Goal: Task Accomplishment & Management: Use online tool/utility

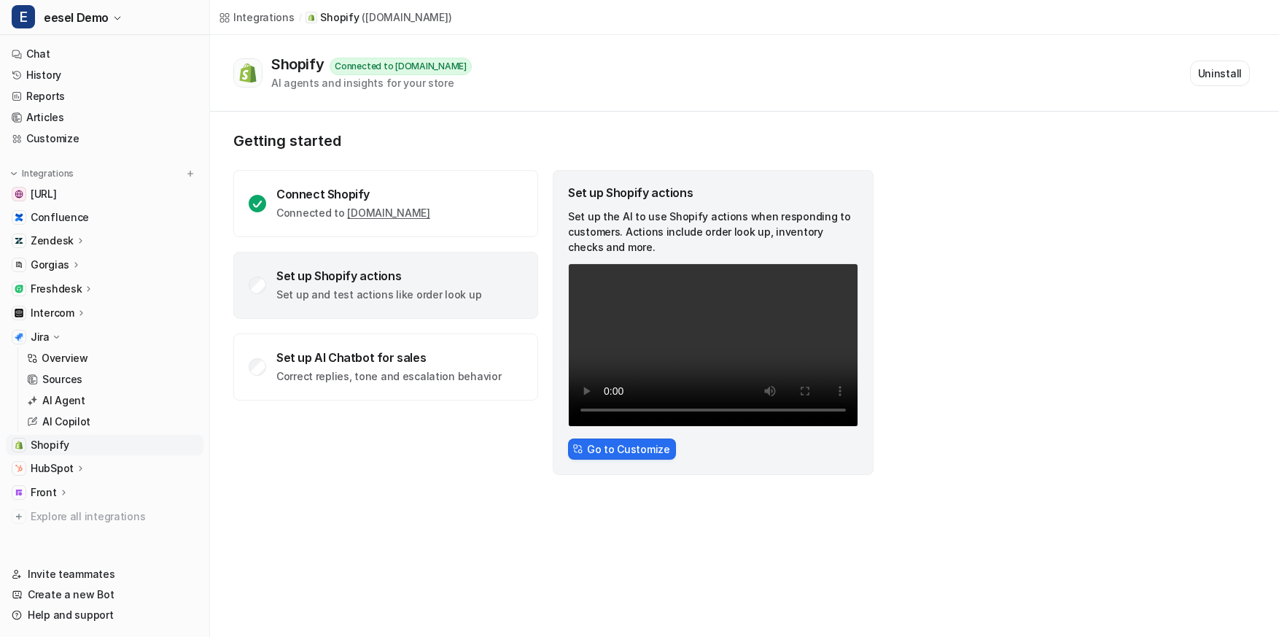
click at [58, 332] on icon at bounding box center [56, 337] width 11 height 10
click at [76, 53] on link "Chat" at bounding box center [105, 54] width 198 height 20
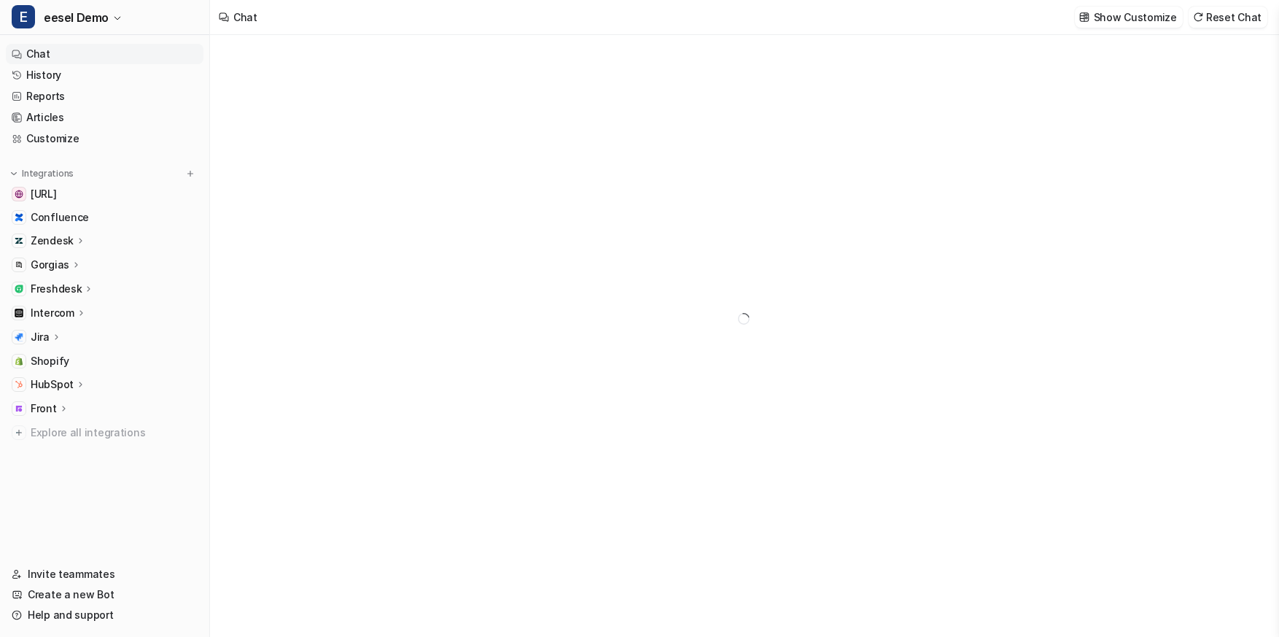
type textarea "**********"
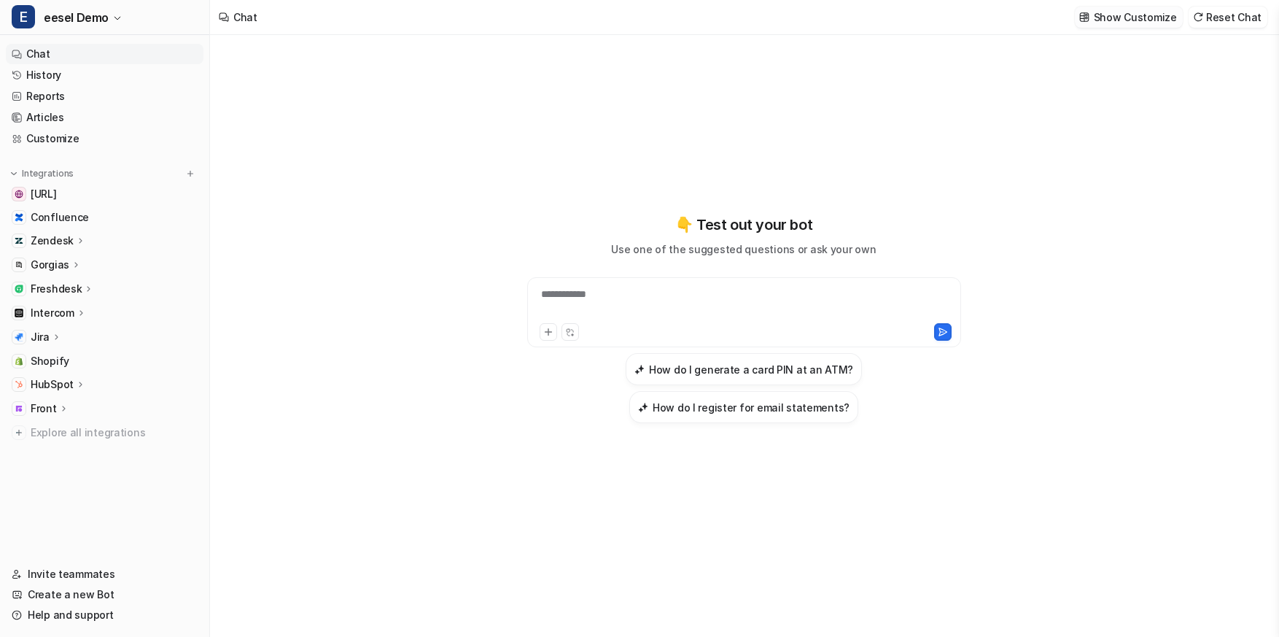
click at [1117, 20] on p "Show Customize" at bounding box center [1135, 16] width 83 height 15
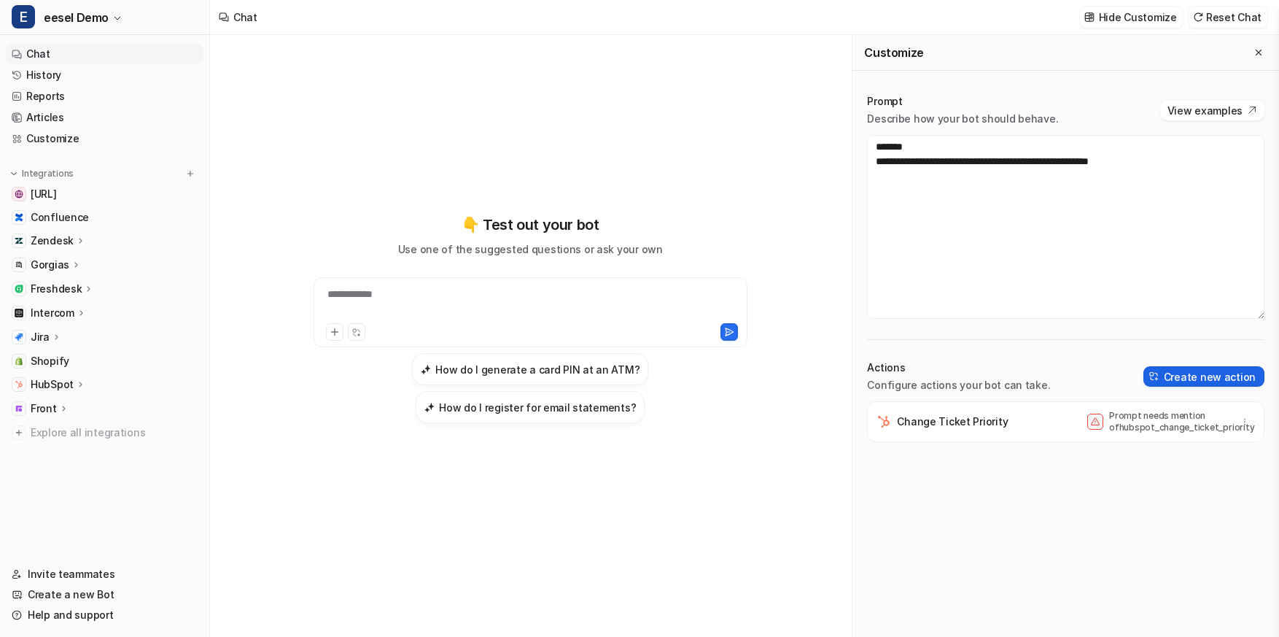
click at [1236, 382] on button "Create new action" at bounding box center [1204, 376] width 121 height 20
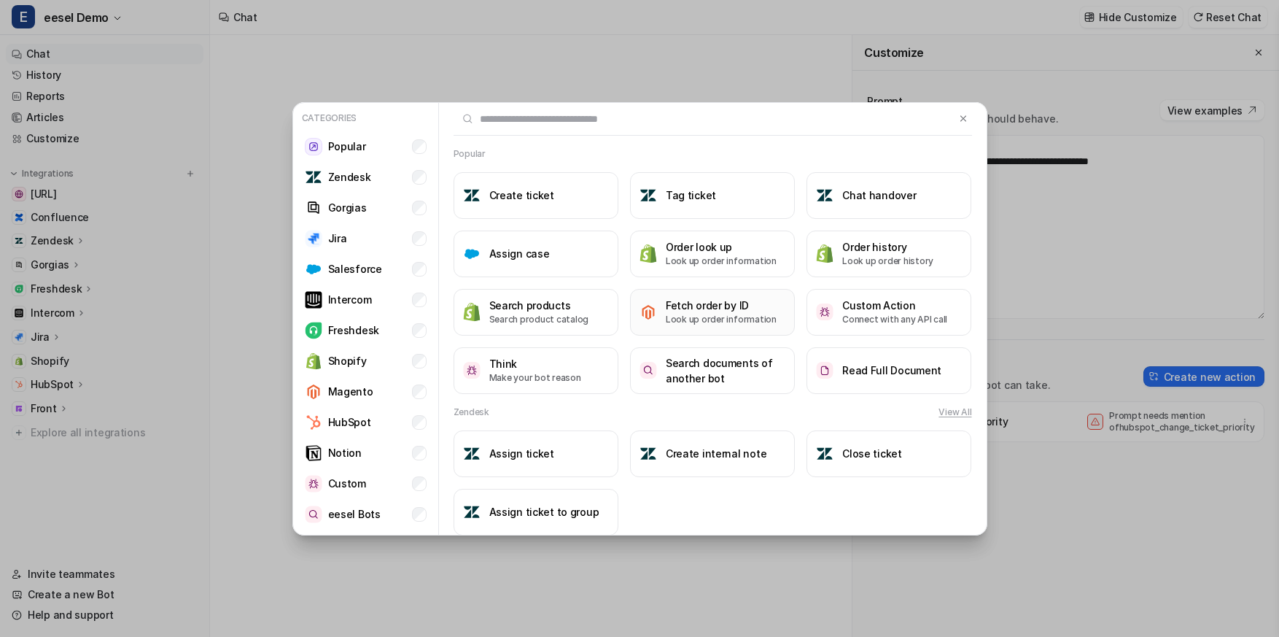
click at [685, 309] on h3 "Fetch order by ID" at bounding box center [721, 305] width 111 height 15
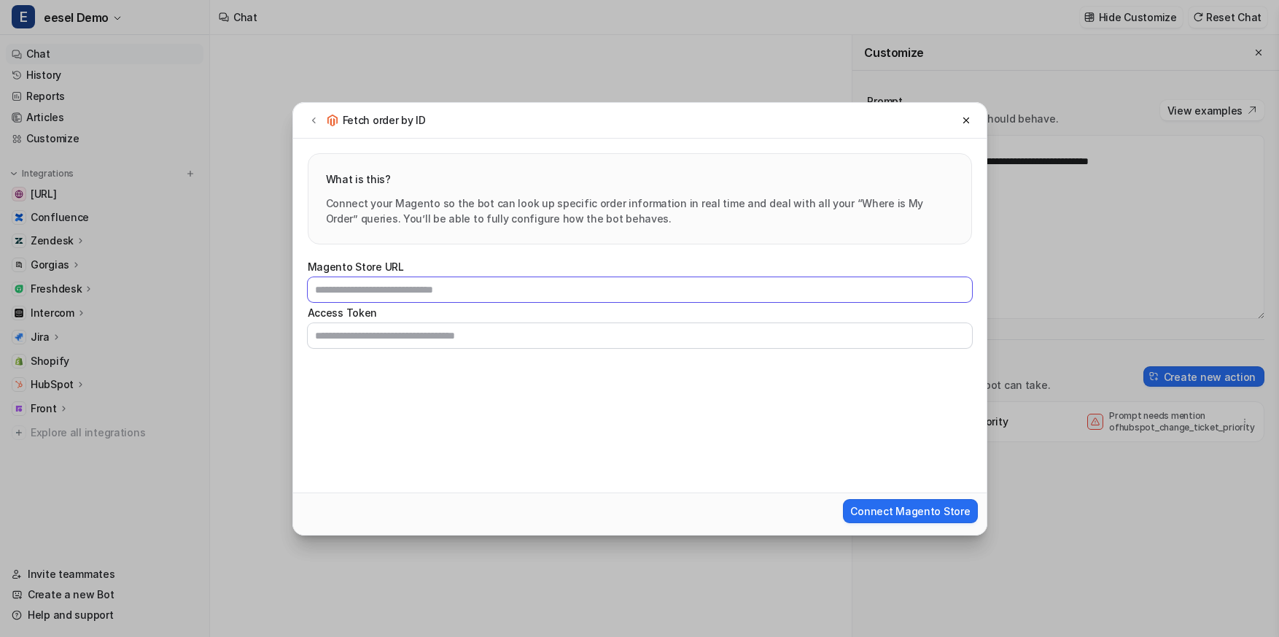
click at [494, 290] on input "Magento Store URL" at bounding box center [640, 289] width 665 height 25
click at [309, 120] on icon at bounding box center [314, 120] width 10 height 11
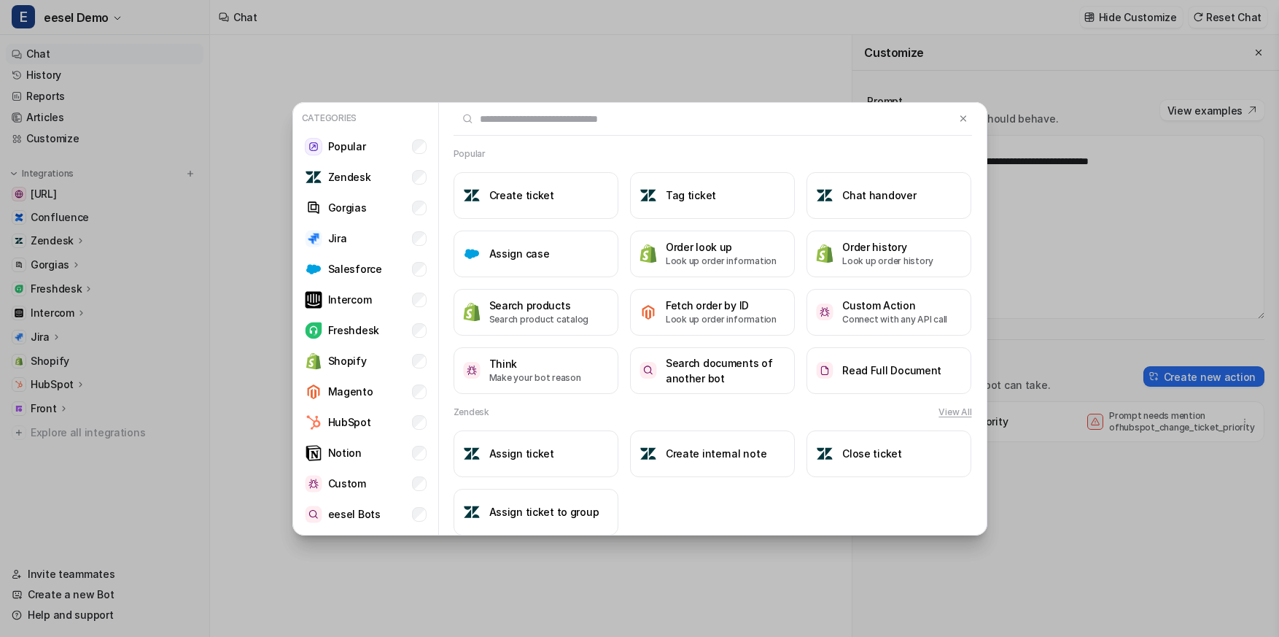
click at [247, 125] on div "Categories Popular Zendesk Gorgias Jira Salesforce Intercom Freshdesk Shopify M…" at bounding box center [639, 318] width 1279 height 637
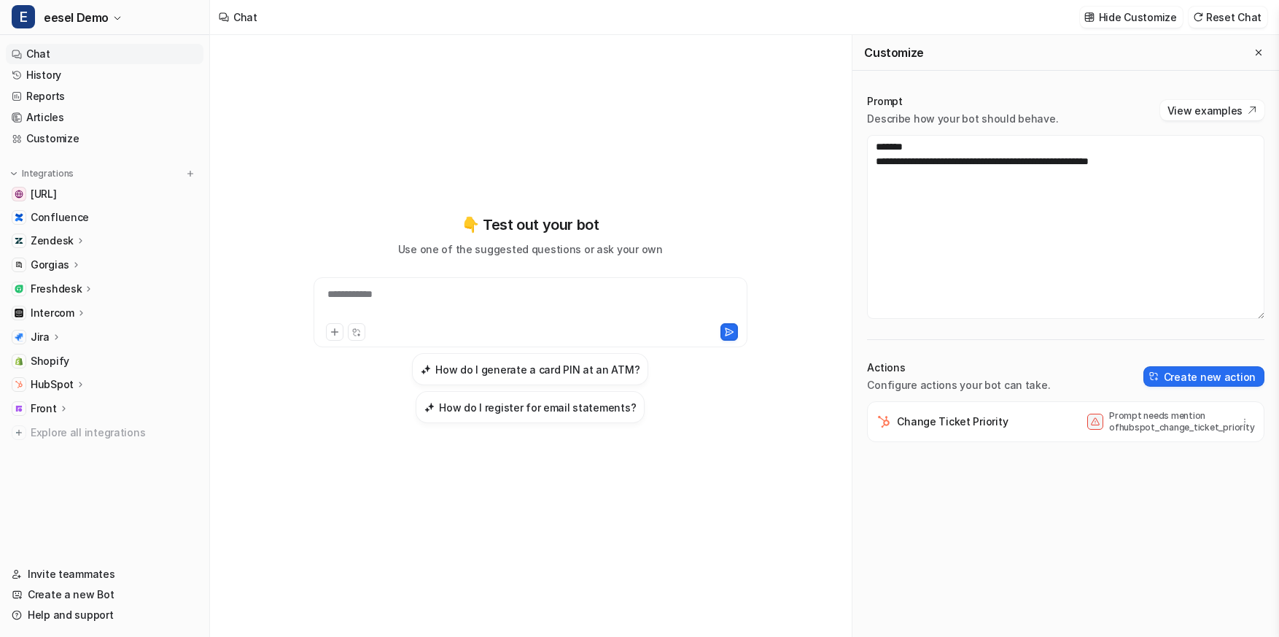
click at [79, 239] on icon at bounding box center [81, 240] width 10 height 11
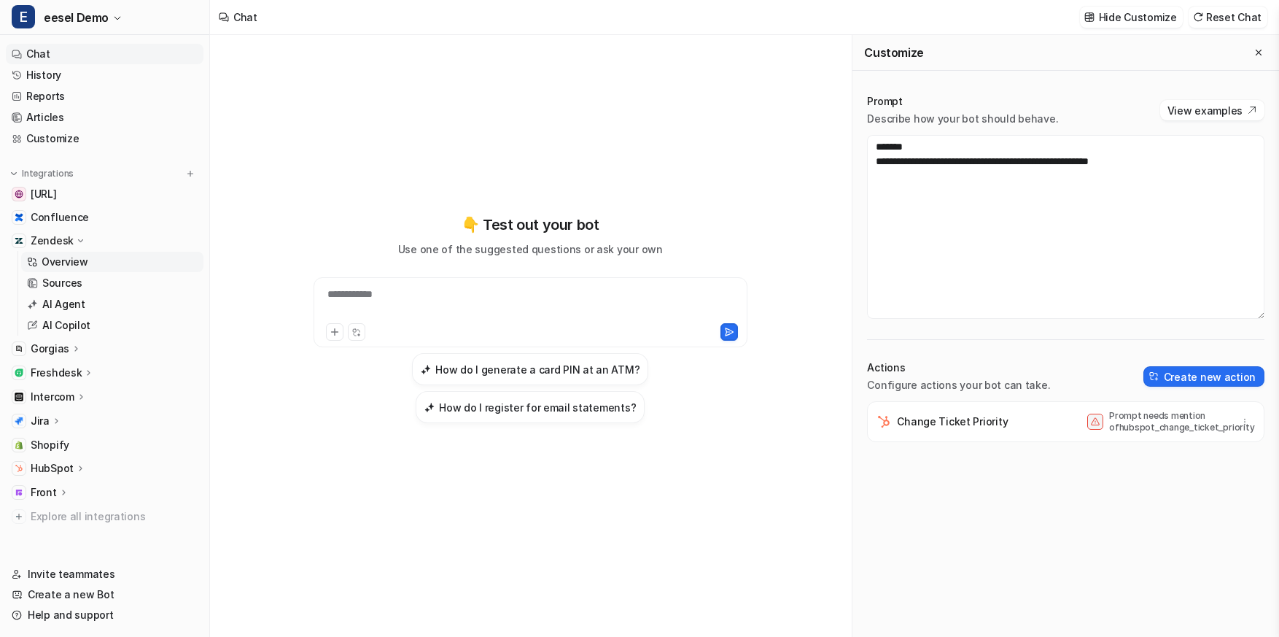
click at [78, 255] on p "Overview" at bounding box center [65, 262] width 47 height 15
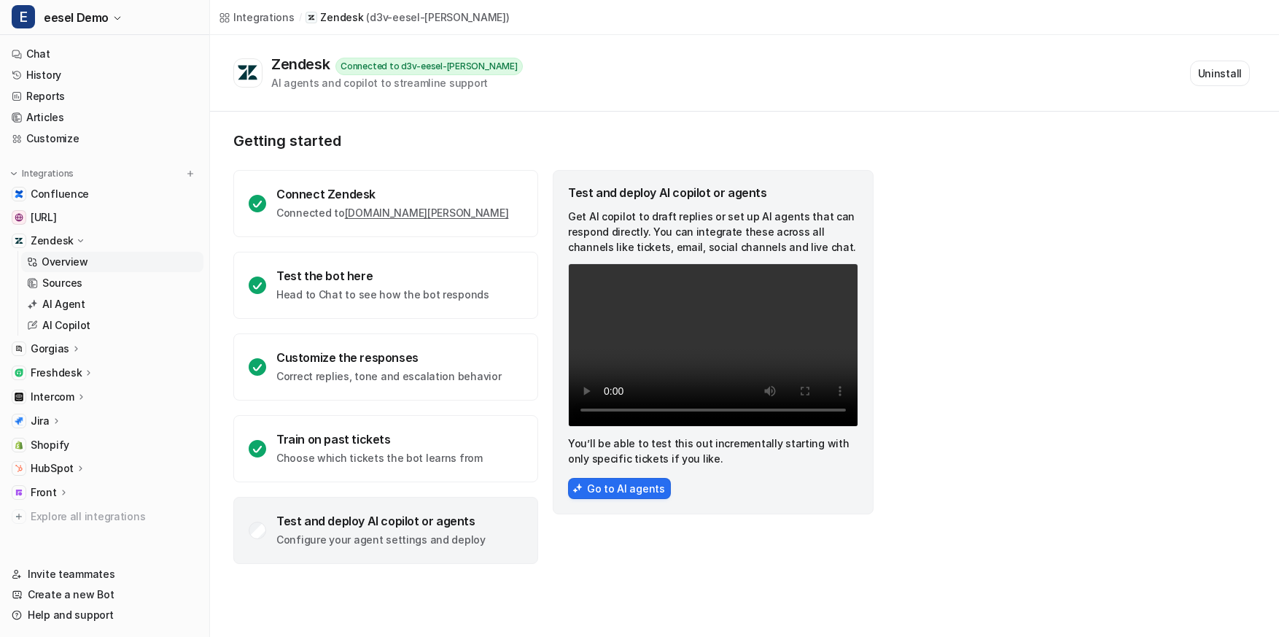
click at [64, 350] on p "Gorgias" at bounding box center [50, 348] width 39 height 15
click at [64, 372] on p "Overview" at bounding box center [65, 370] width 47 height 15
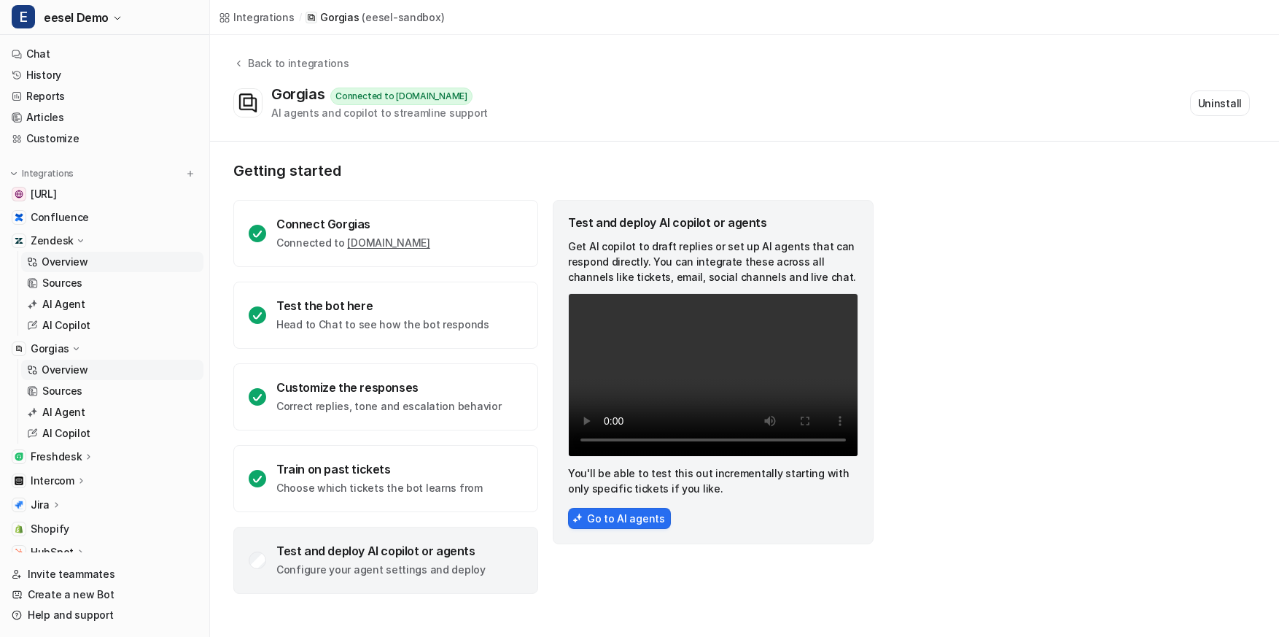
click at [74, 258] on p "Overview" at bounding box center [65, 262] width 47 height 15
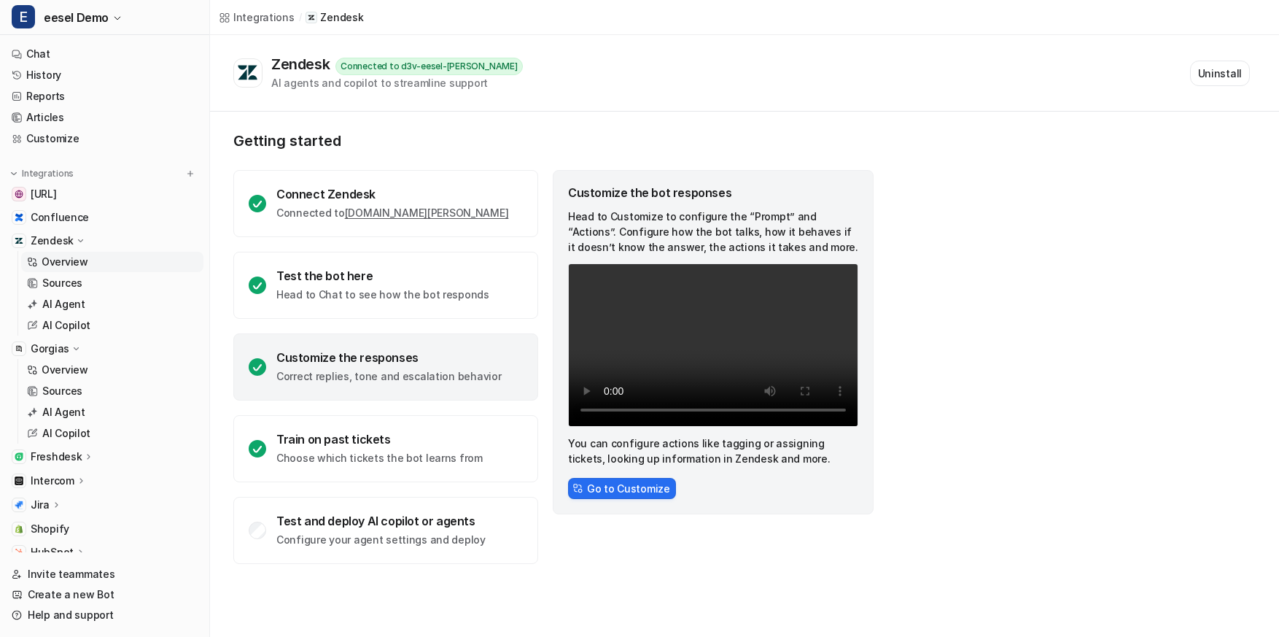
click at [60, 236] on p "Zendesk" at bounding box center [52, 240] width 43 height 15
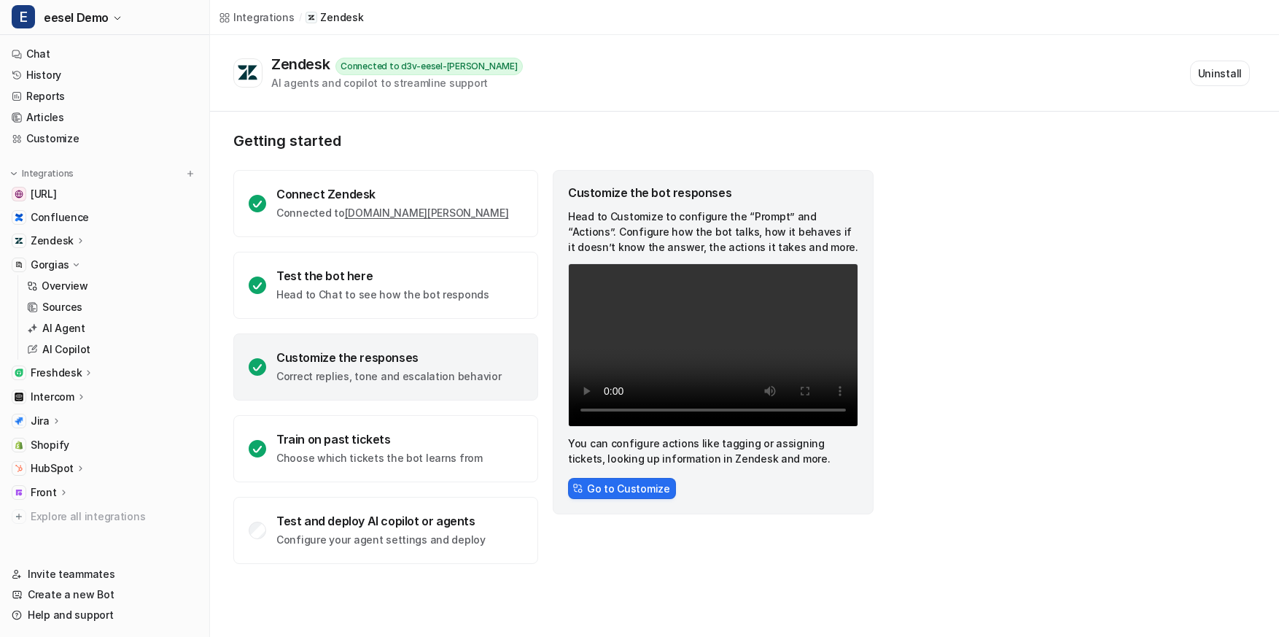
click at [59, 268] on p "Gorgias" at bounding box center [50, 265] width 39 height 15
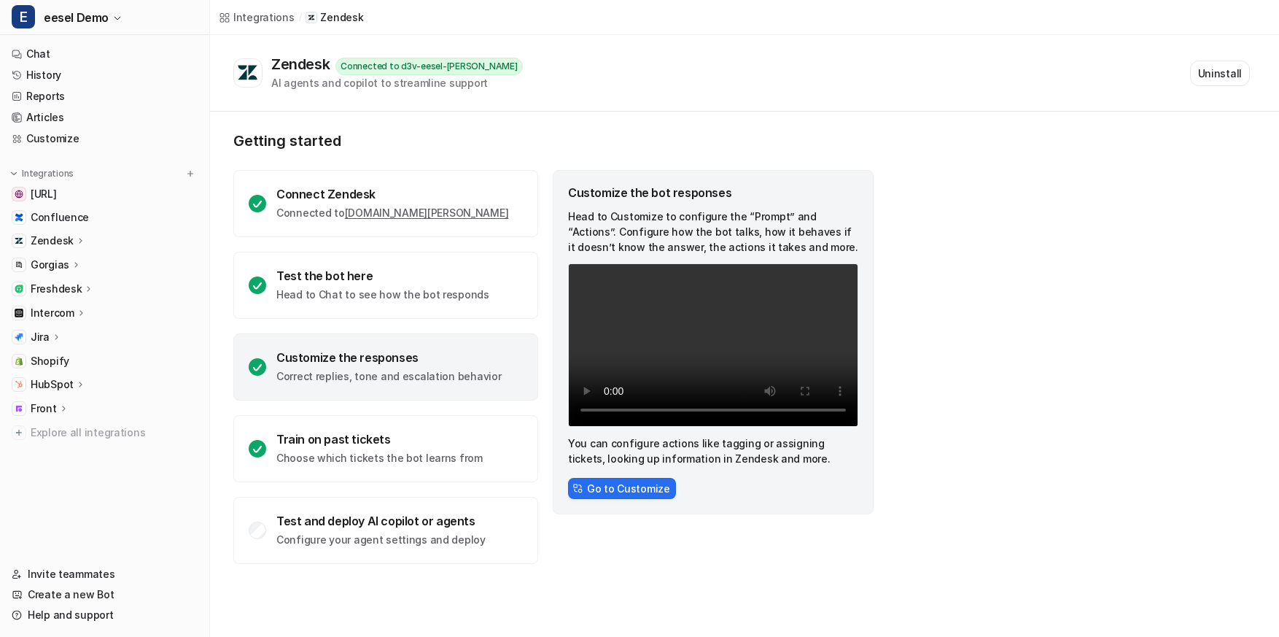
click at [71, 263] on icon at bounding box center [76, 264] width 10 height 11
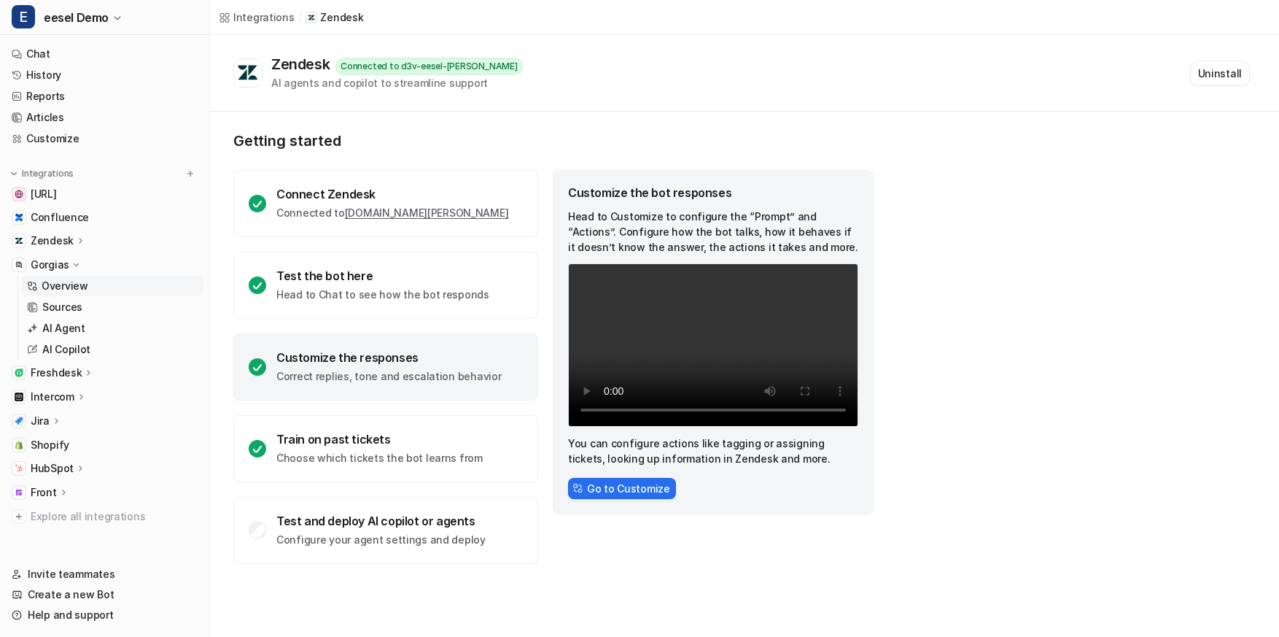
click at [70, 283] on p "Overview" at bounding box center [65, 286] width 47 height 15
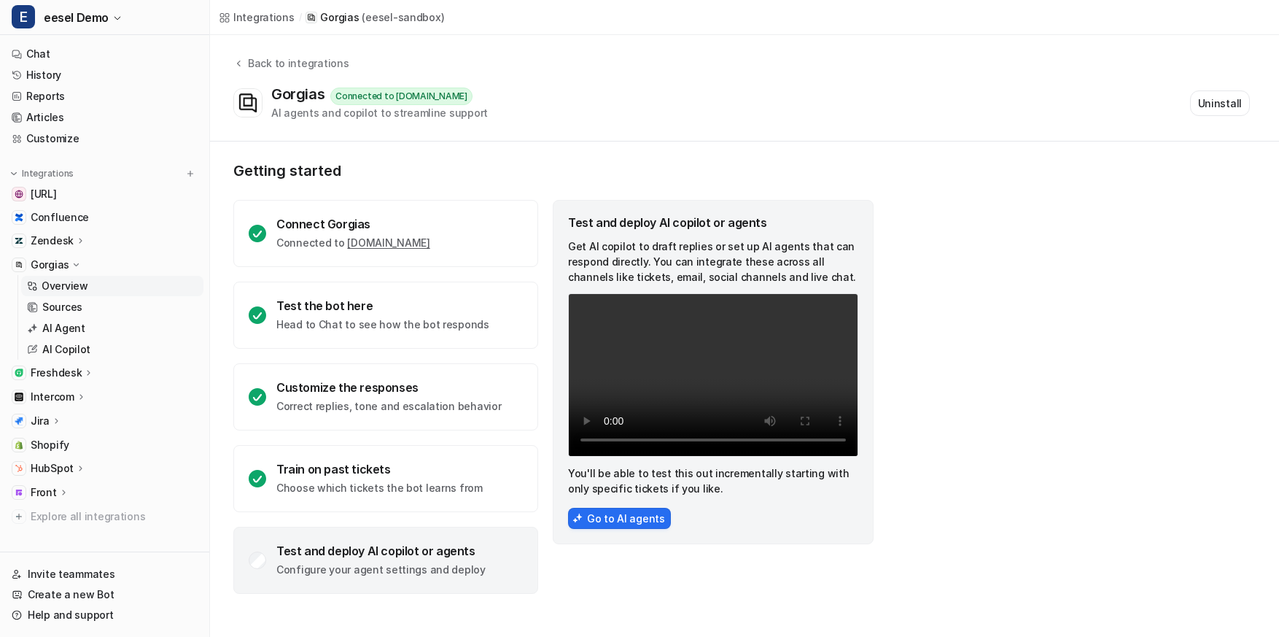
click at [53, 372] on p "Freshdesk" at bounding box center [56, 372] width 51 height 15
click at [61, 262] on p "Gorgias" at bounding box center [50, 265] width 39 height 15
click at [576, 126] on div "Back to integrations Gorgias Connected to [DOMAIN_NAME] AI agents and copilot t…" at bounding box center [744, 88] width 1069 height 107
click at [76, 282] on p "Freshdesk" at bounding box center [56, 289] width 51 height 15
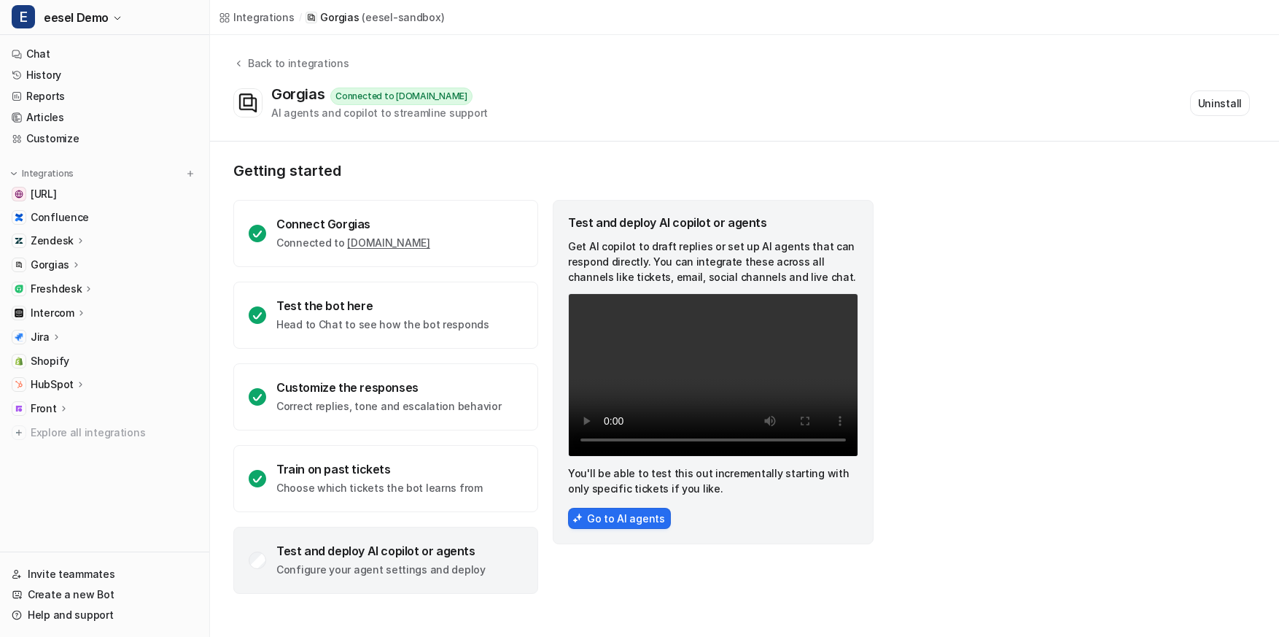
click at [66, 306] on p "Intercom" at bounding box center [53, 313] width 44 height 15
click at [61, 335] on p "Overview" at bounding box center [65, 334] width 47 height 15
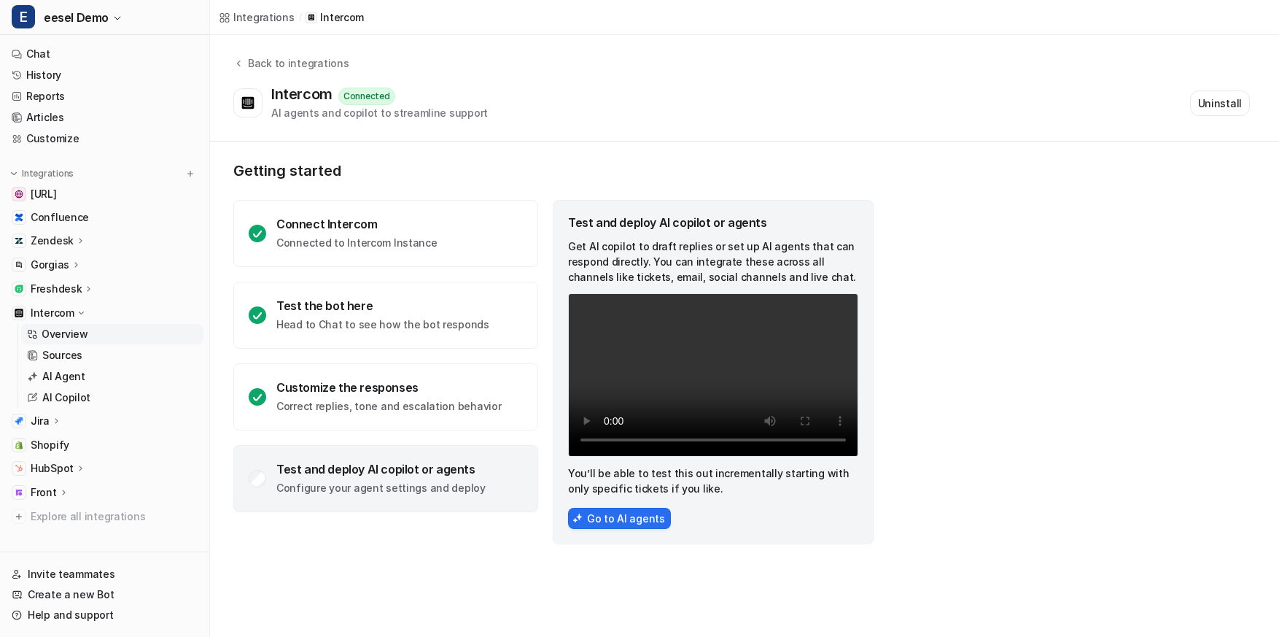
click at [71, 307] on p "Intercom" at bounding box center [53, 313] width 44 height 15
click at [27, 404] on div "Front" at bounding box center [105, 408] width 198 height 20
click at [50, 426] on p "Overview" at bounding box center [65, 429] width 47 height 15
